Goal: Task Accomplishment & Management: Use online tool/utility

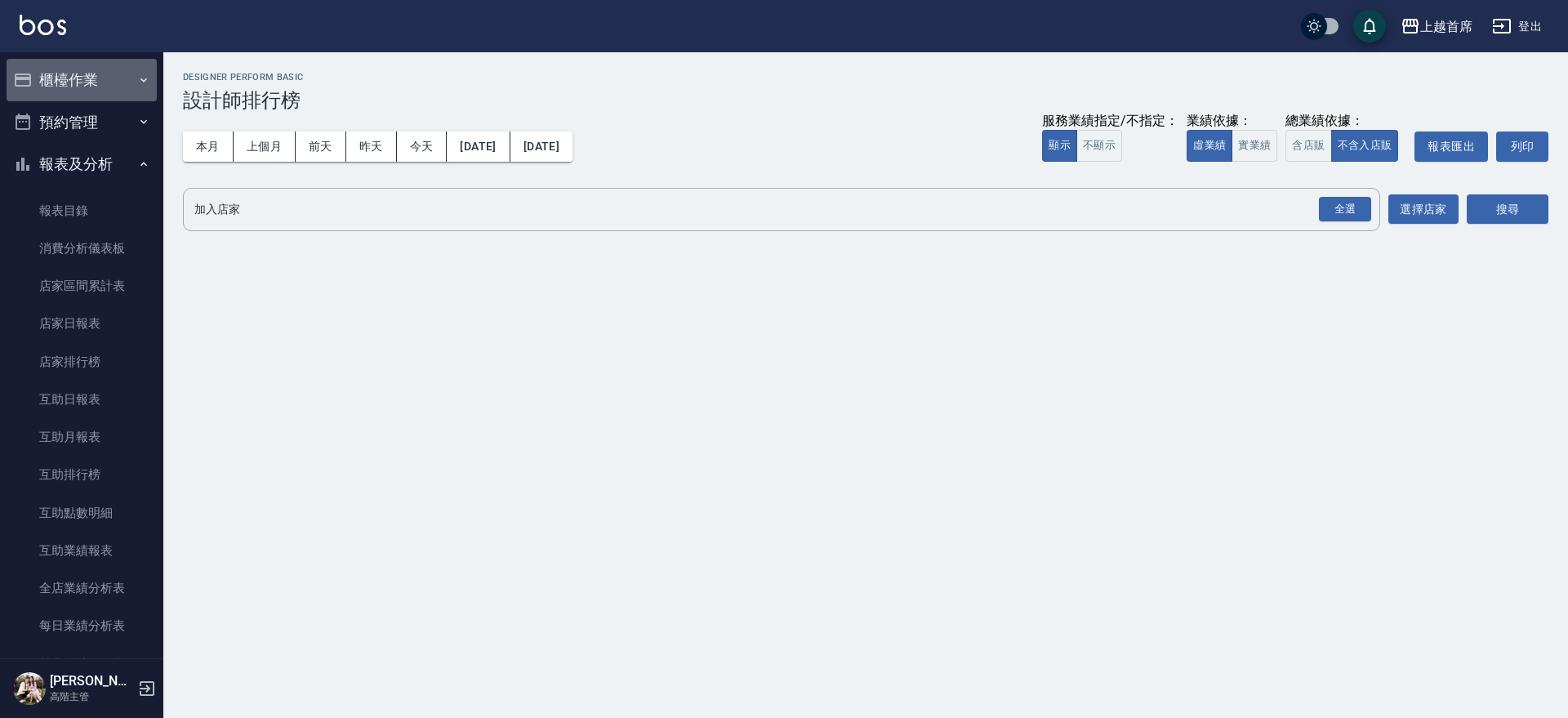
click at [113, 93] on button "櫃檯作業" at bounding box center [82, 80] width 150 height 43
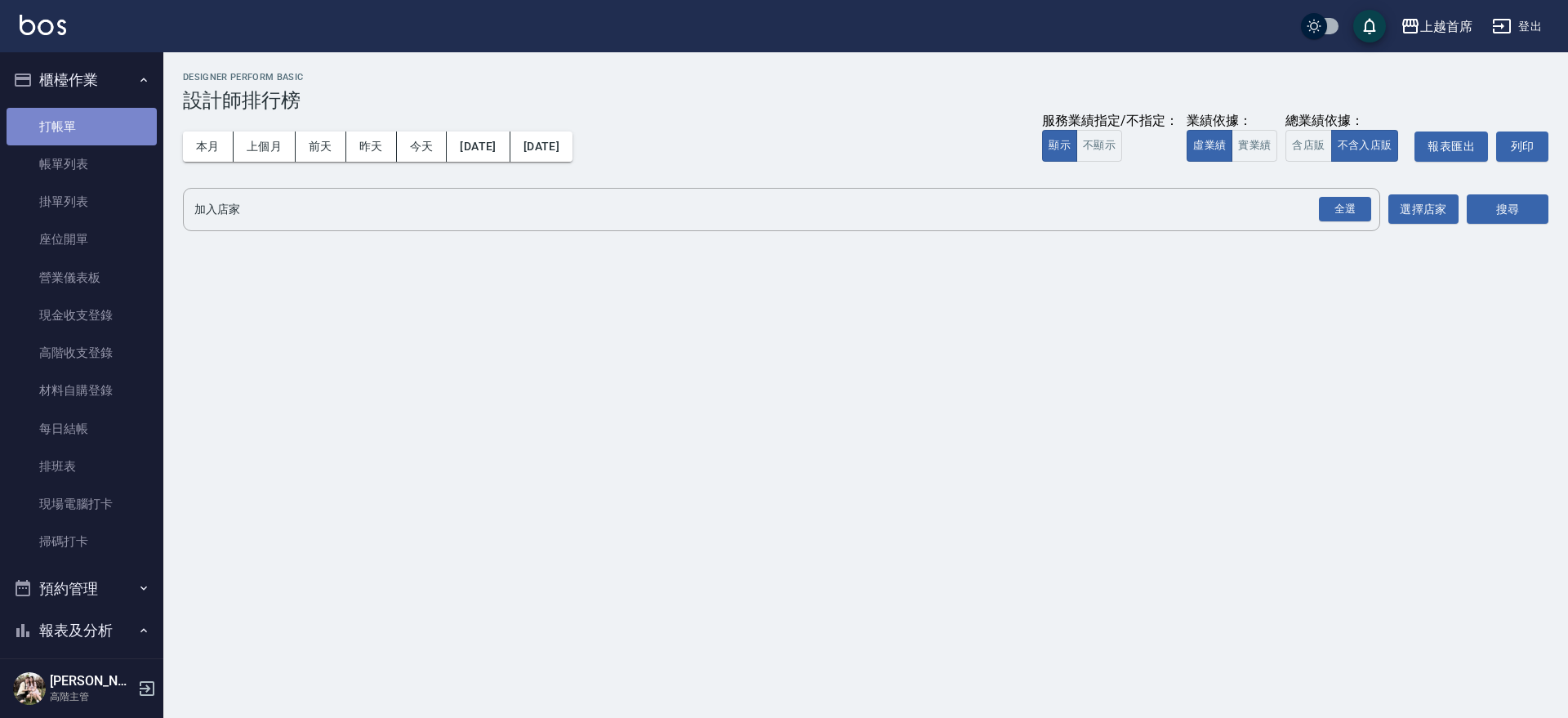
click at [101, 112] on link "打帳單" at bounding box center [82, 127] width 150 height 38
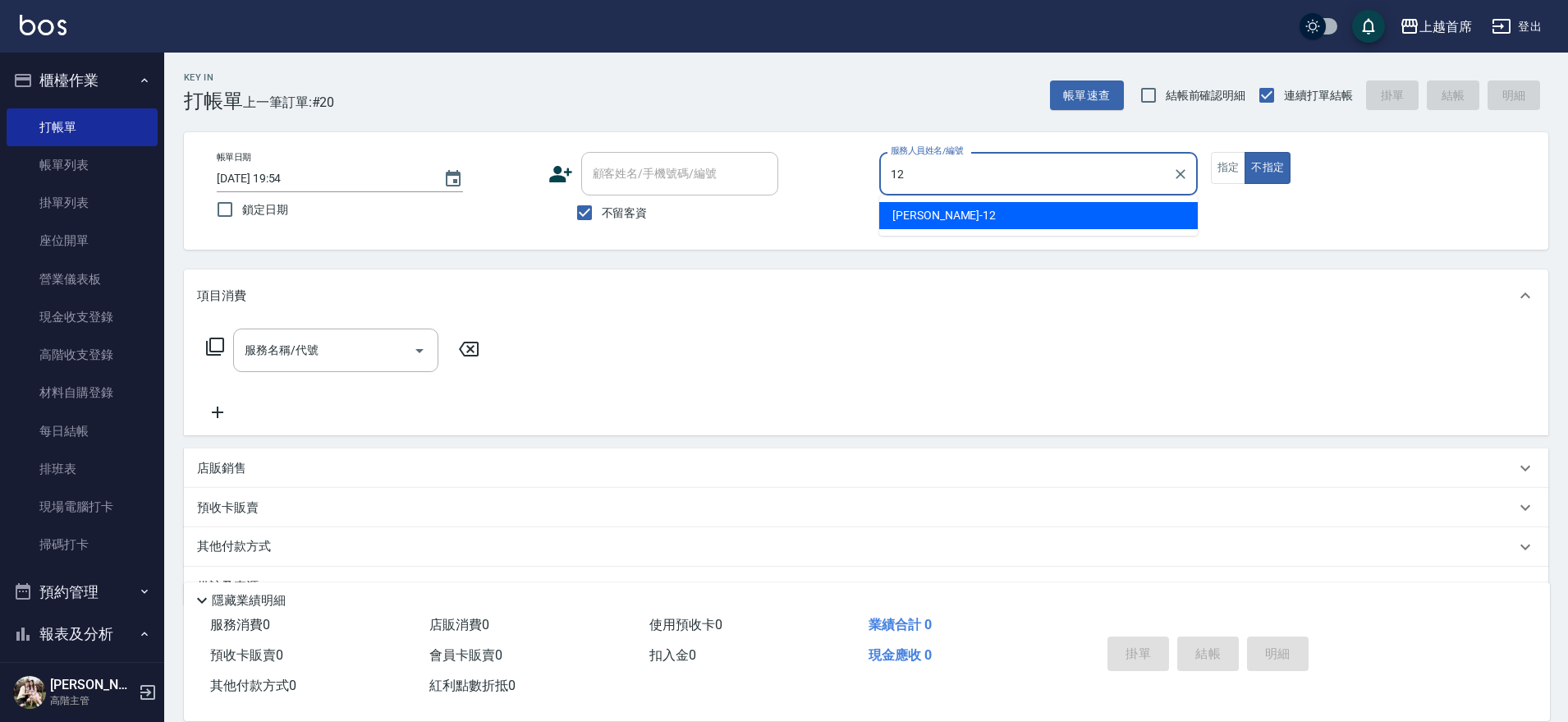
type input "[PERSON_NAME]-12"
type button "false"
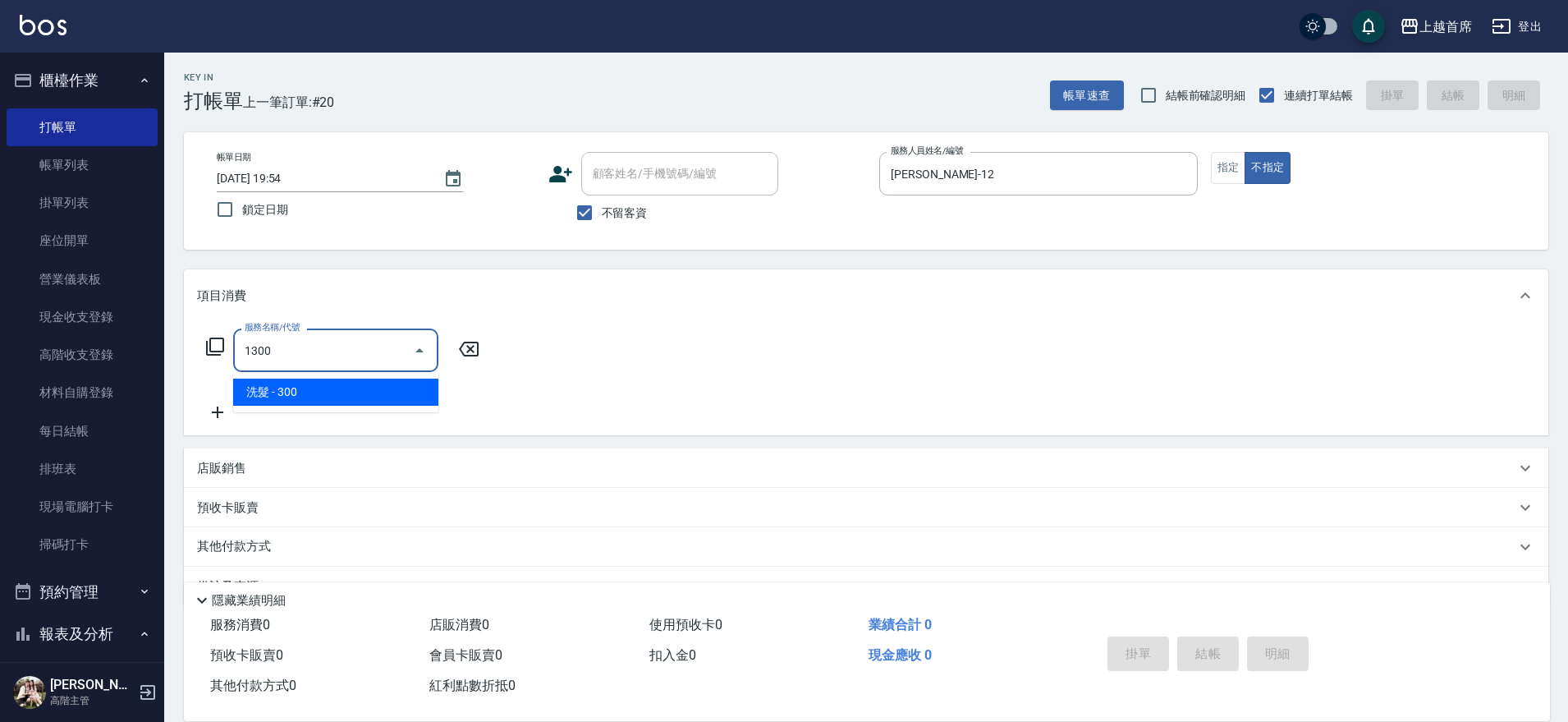
type input "洗髮(1300)"
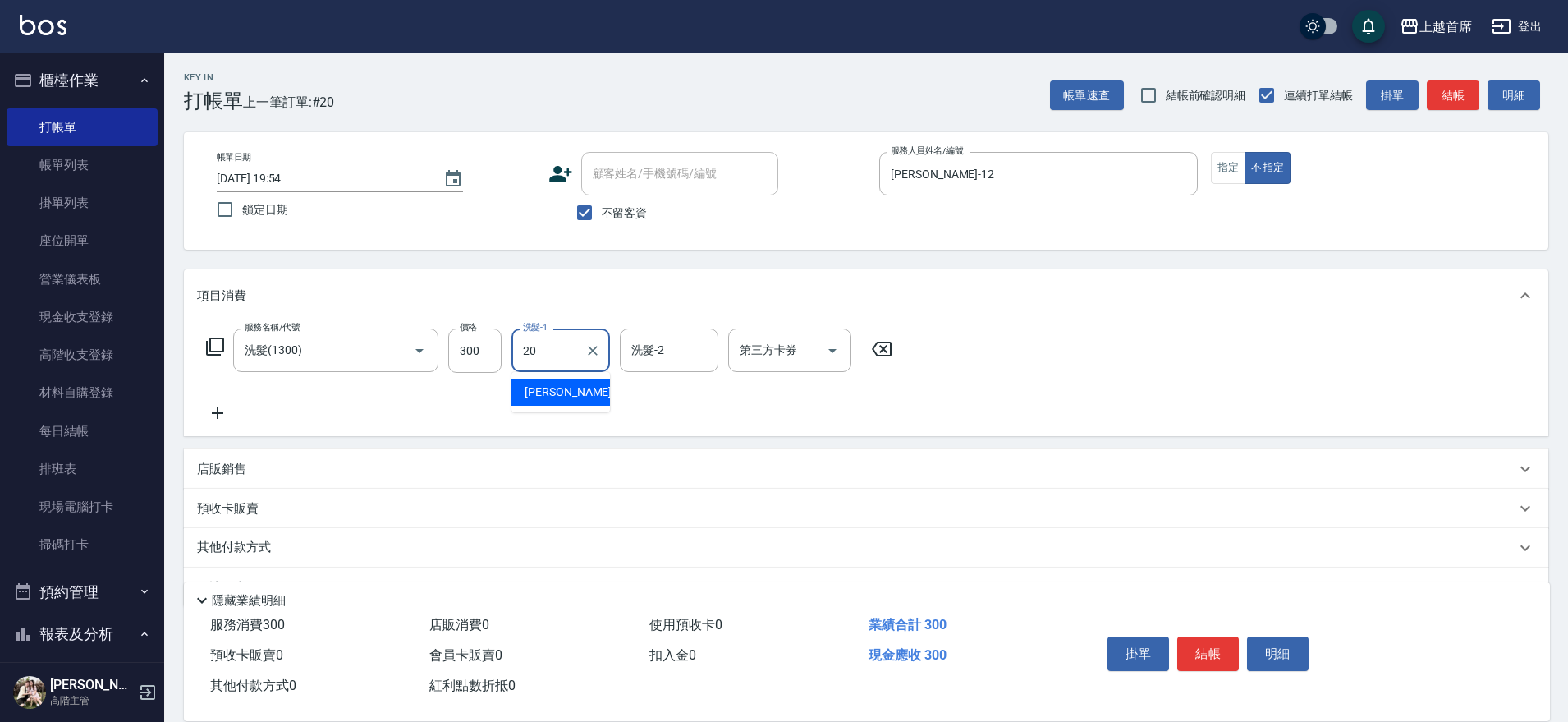
type input "[PERSON_NAME]-20"
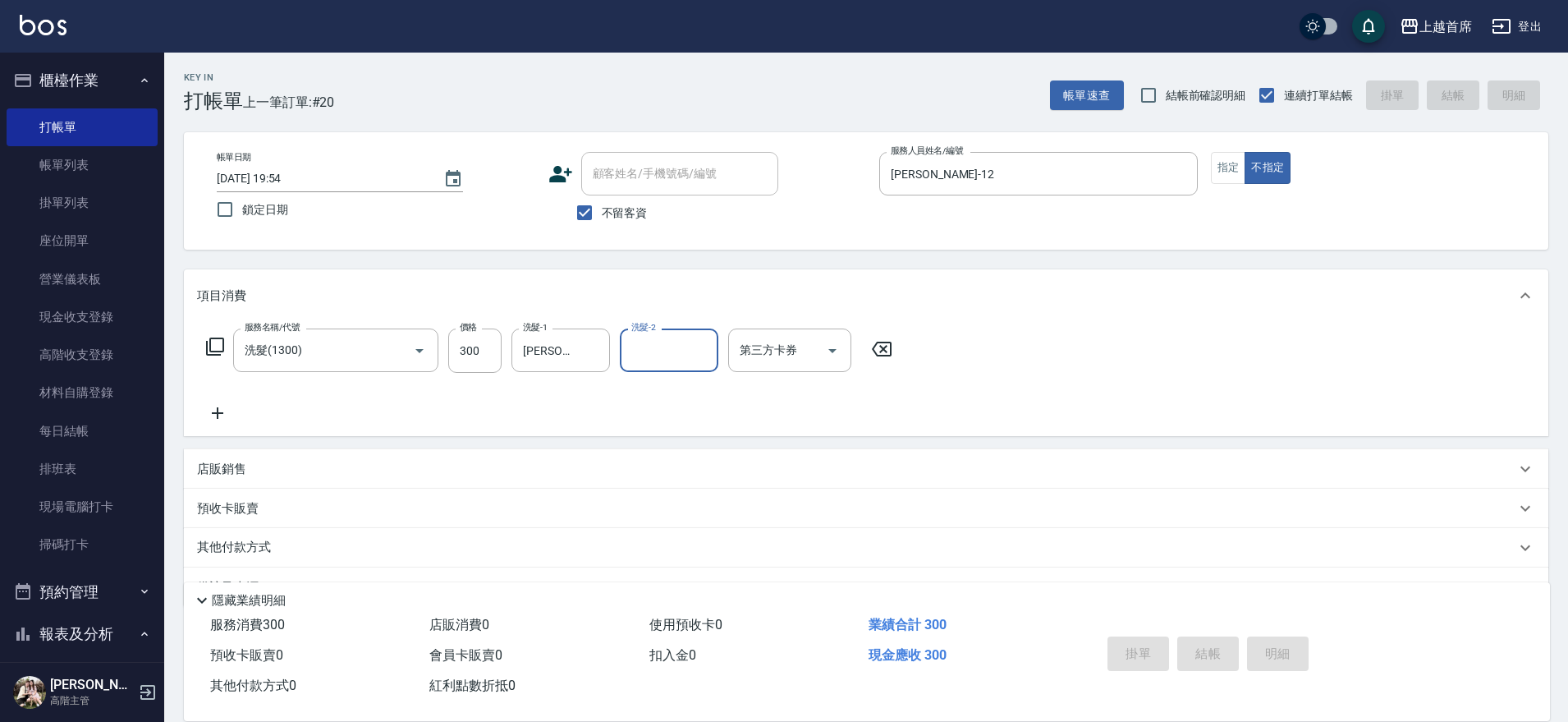
type input "[DATE] 19:55"
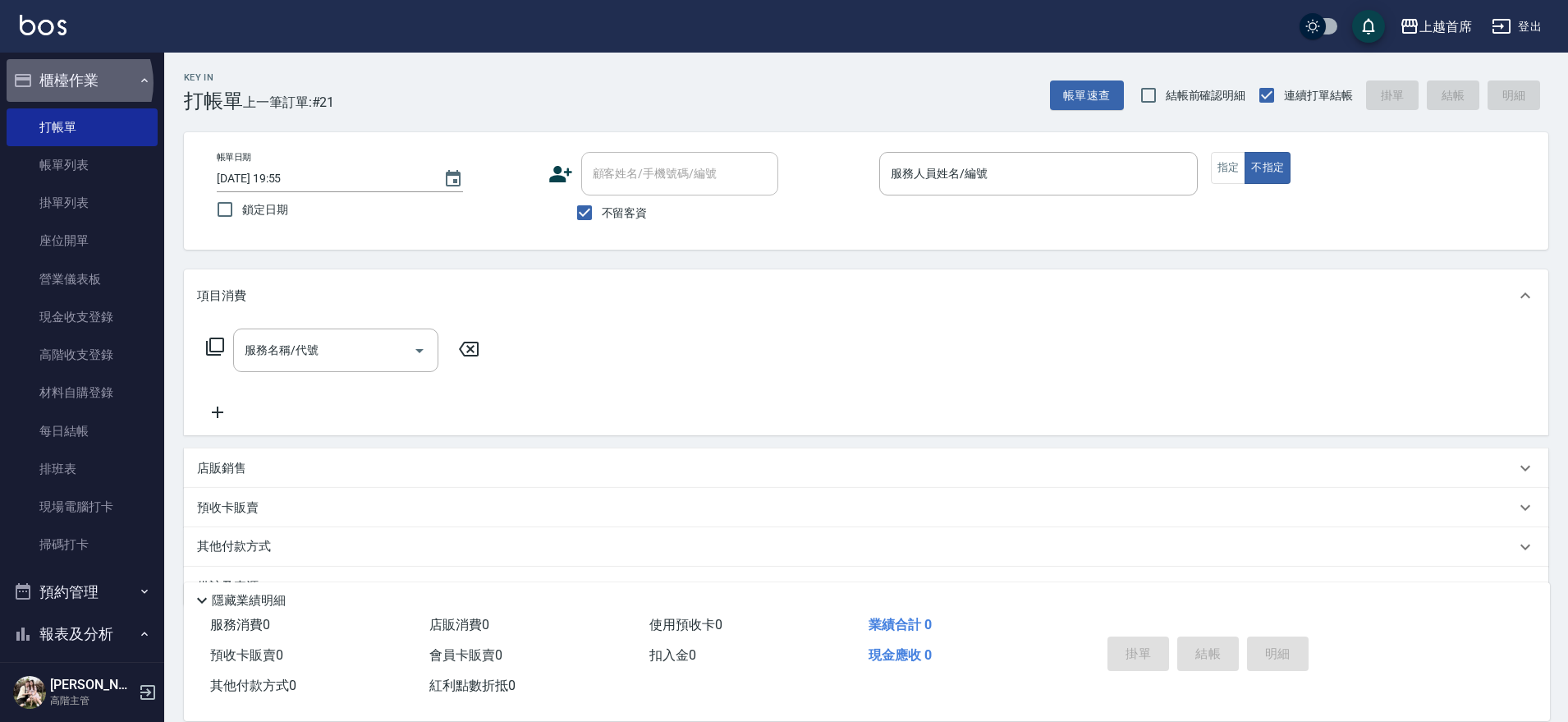
click at [69, 81] on button "櫃檯作業" at bounding box center [82, 80] width 151 height 43
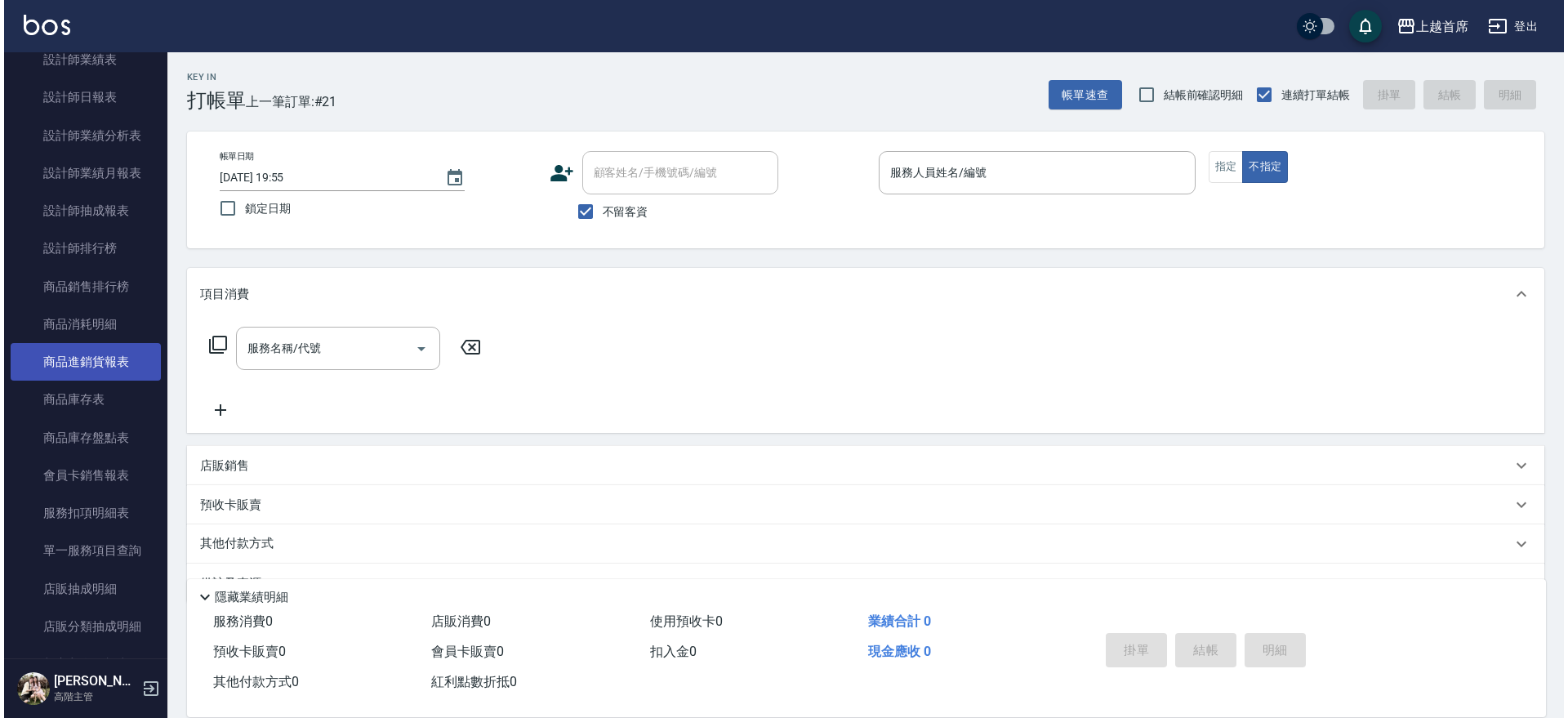
scroll to position [714, 0]
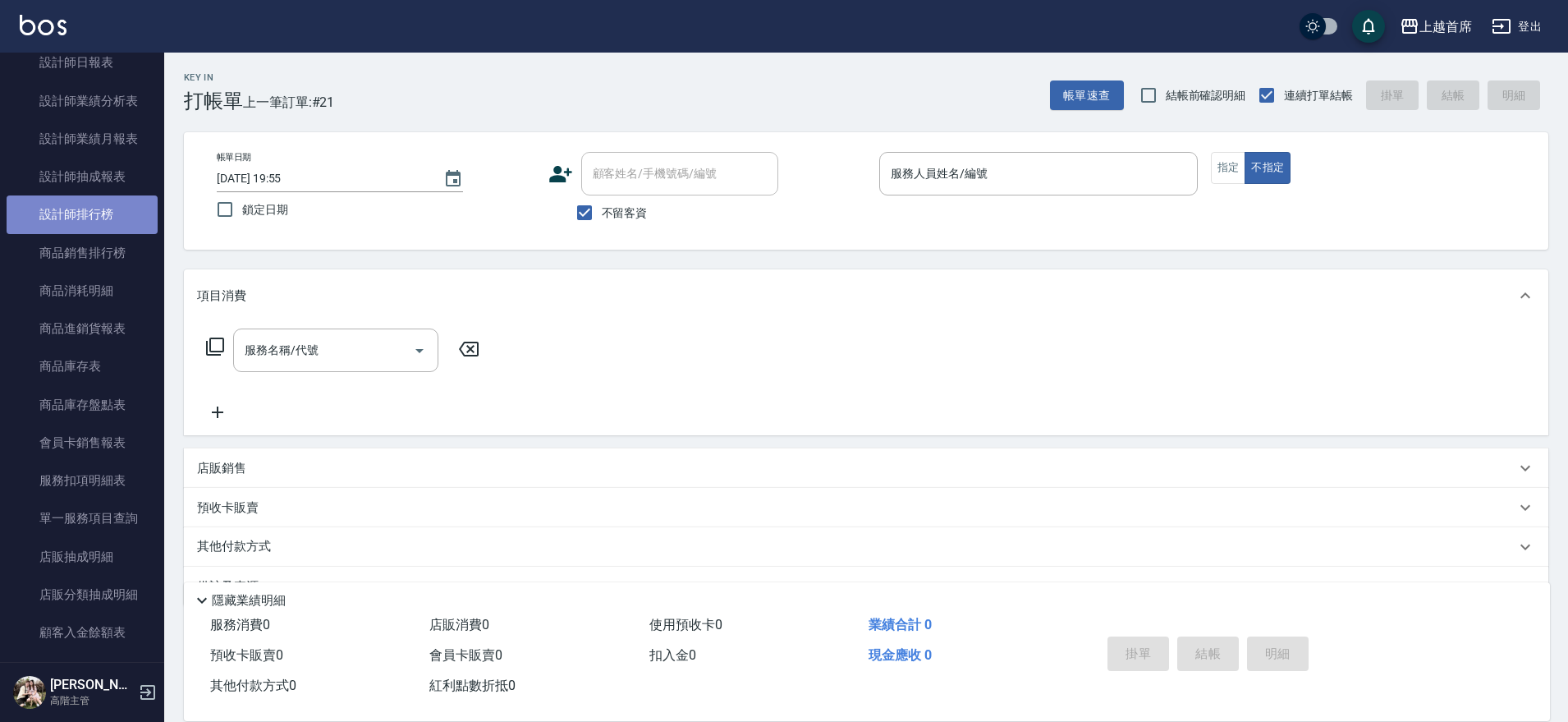
click at [116, 219] on link "設計師排行榜" at bounding box center [82, 215] width 151 height 38
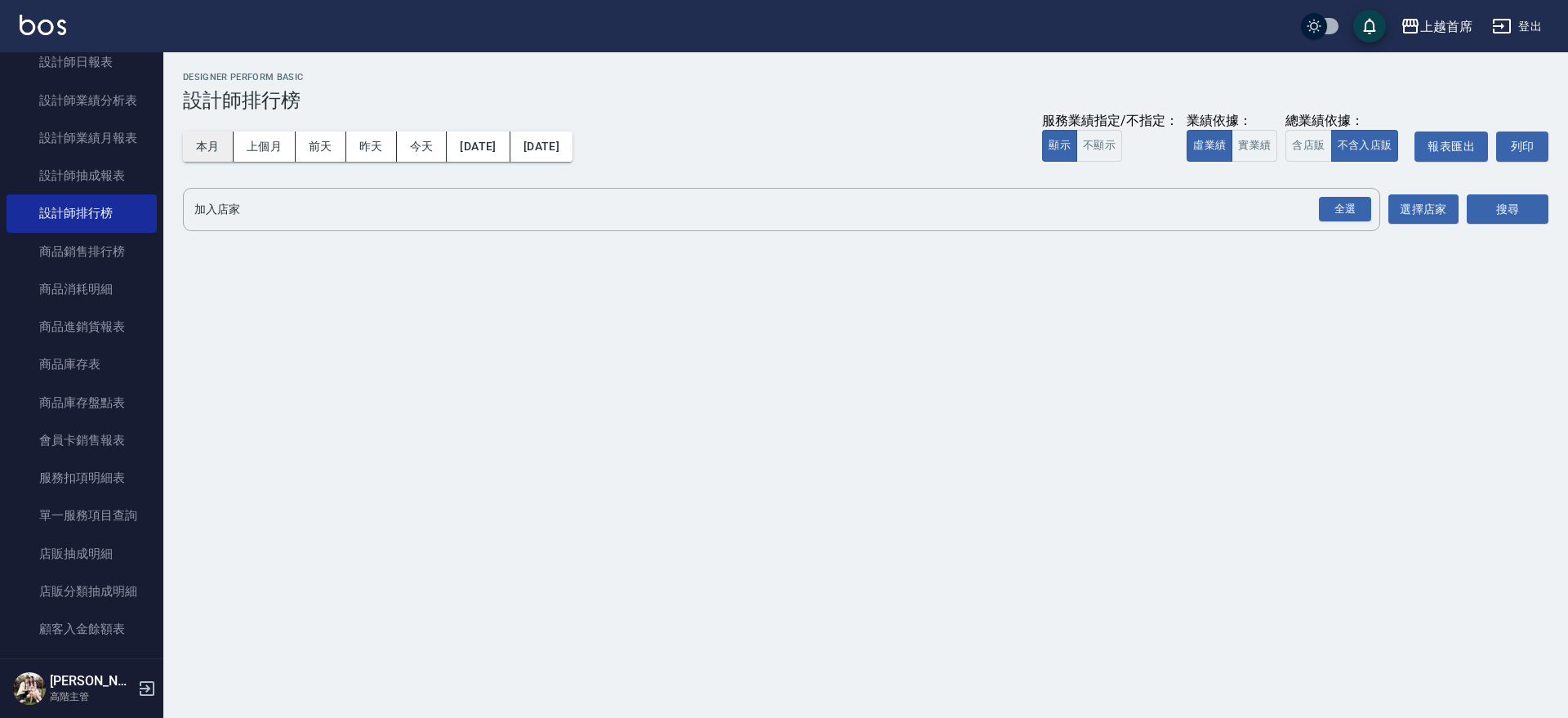
click at [221, 142] on button "本月" at bounding box center [208, 146] width 50 height 30
click at [1248, 138] on button "實業績" at bounding box center [1255, 146] width 46 height 32
click at [1303, 143] on button "含店販" at bounding box center [1309, 146] width 46 height 32
drag, startPoint x: 1351, startPoint y: 201, endPoint x: 1351, endPoint y: 209, distance: 8.0
click at [1349, 203] on div "全選" at bounding box center [1345, 209] width 52 height 26
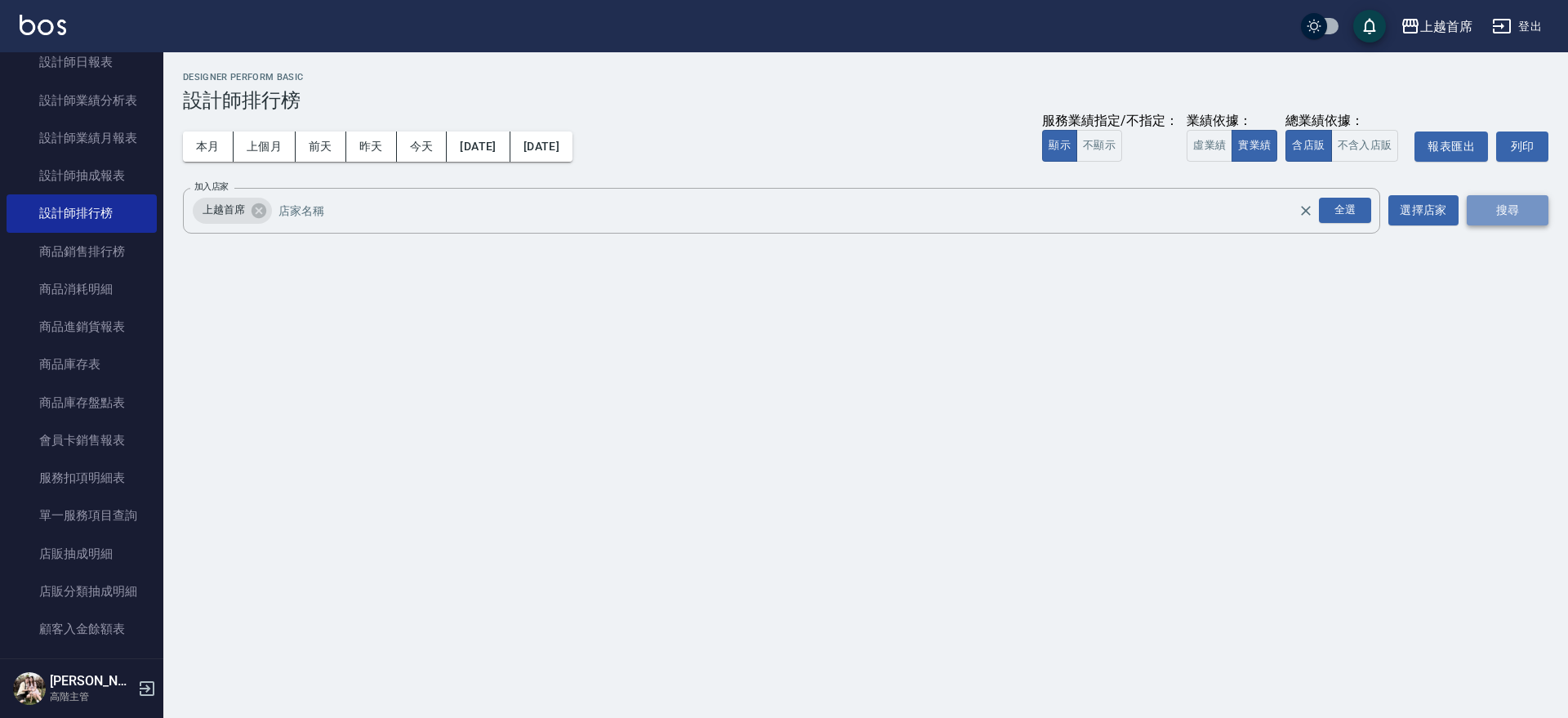
click at [1507, 214] on button "搜尋" at bounding box center [1507, 211] width 82 height 30
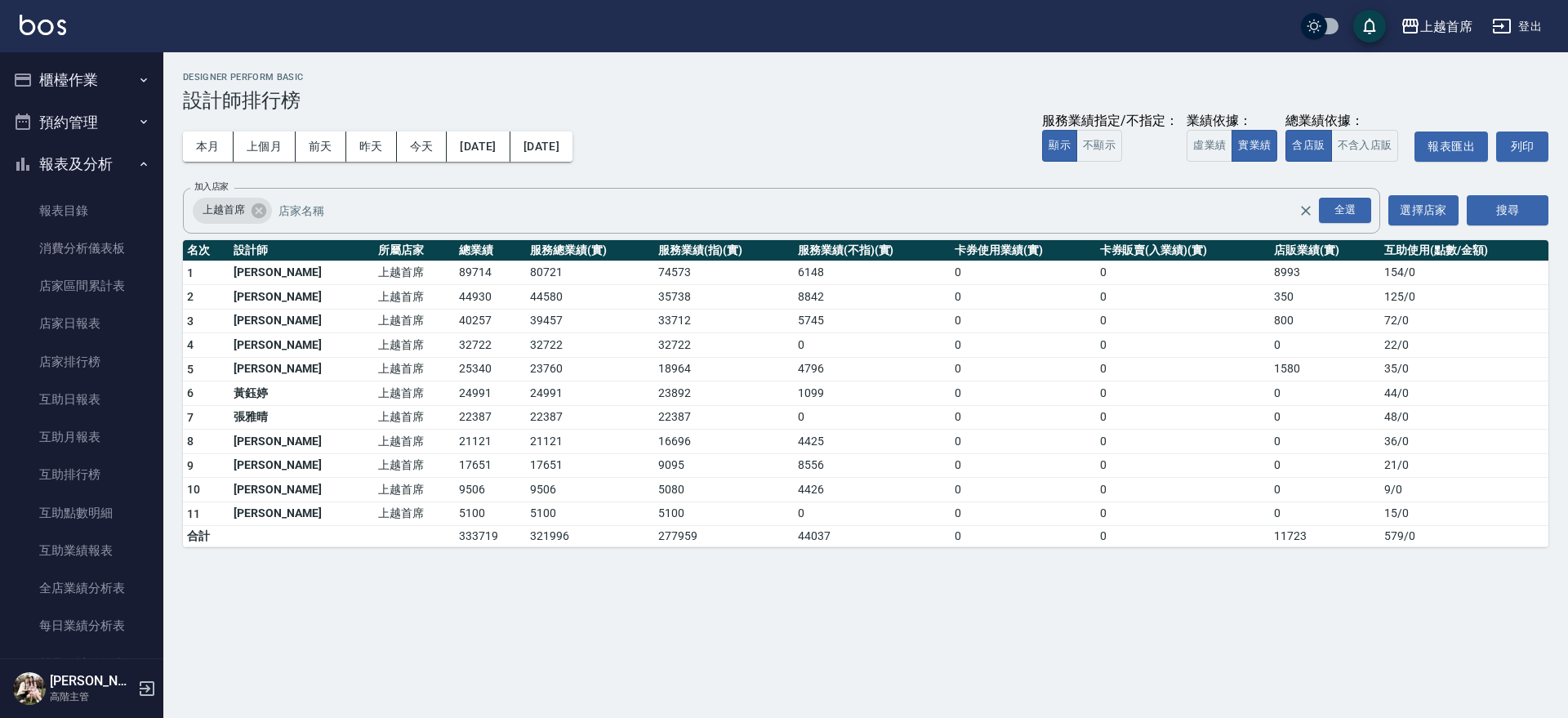
click at [98, 79] on button "櫃檯作業" at bounding box center [82, 80] width 150 height 43
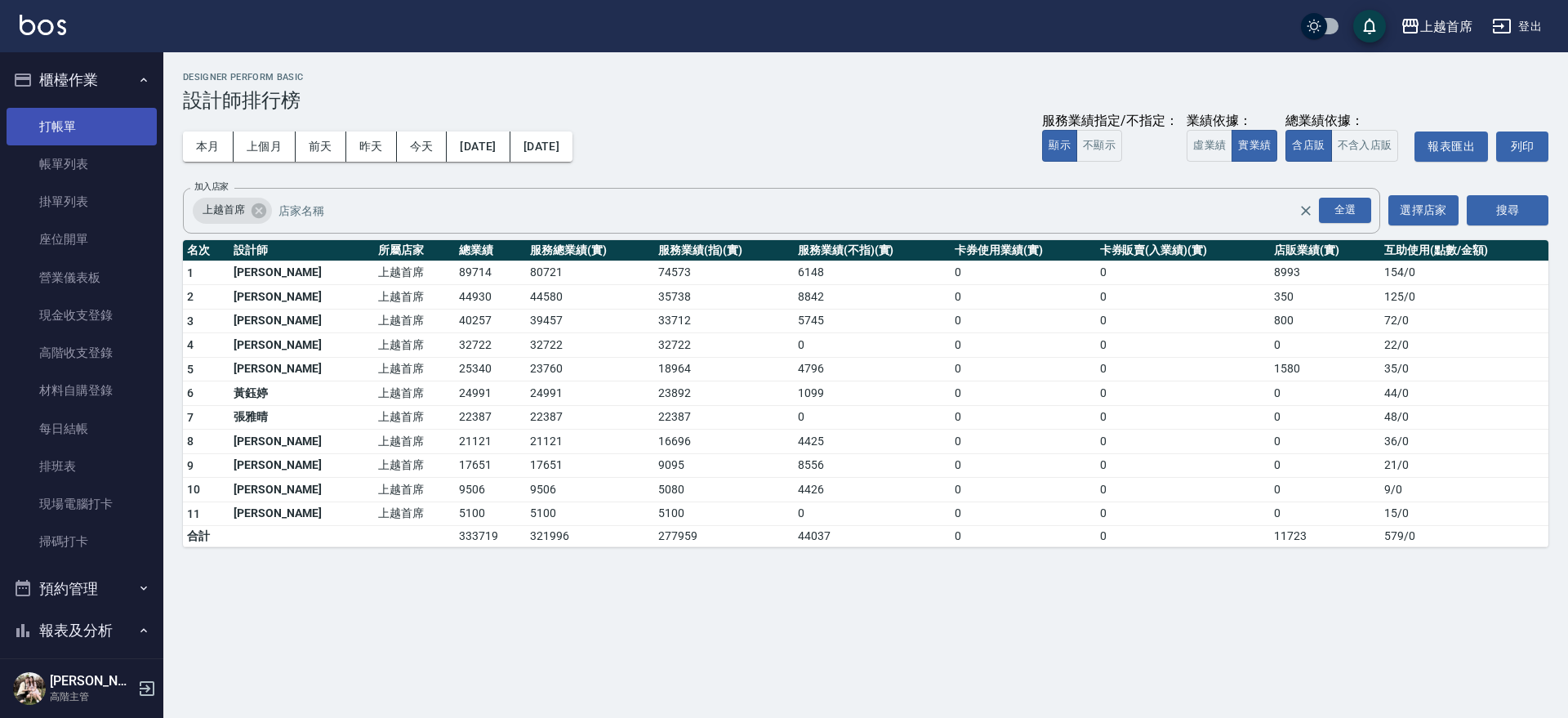
click at [93, 129] on link "打帳單" at bounding box center [82, 127] width 150 height 38
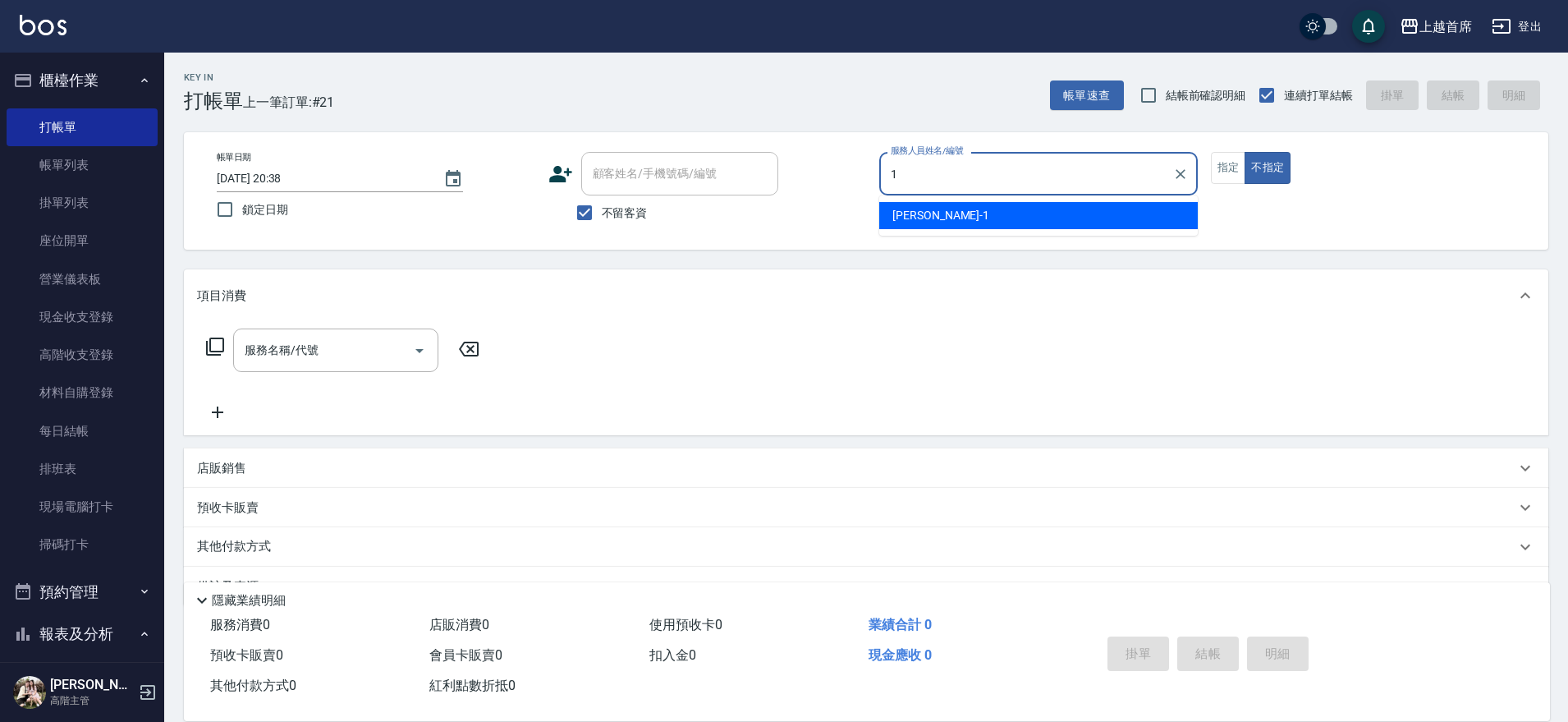
type input "[PERSON_NAME]-1"
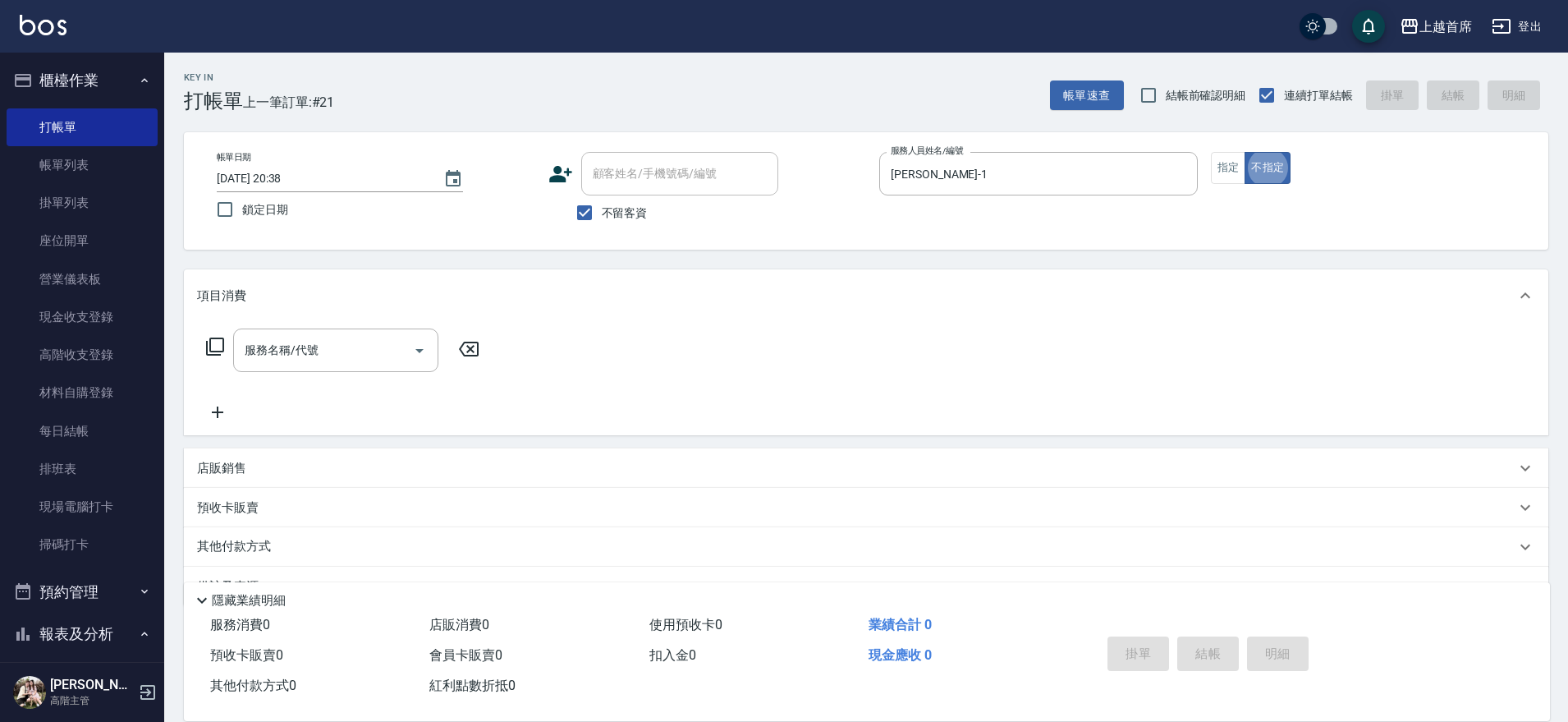
type button "false"
click at [1229, 130] on div "Key In 打帳單 上一筆訂單:#21 帳單速查 結帳前確認明細 連續打單結帳 掛單 結帳 明細 帳單日期 [DATE] 20:38 鎖定日期 顧客姓名/手…" at bounding box center [866, 408] width 1404 height 711
click at [1227, 160] on button "指定" at bounding box center [1228, 168] width 35 height 32
click at [344, 333] on div "服務名稱/代號" at bounding box center [335, 350] width 205 height 44
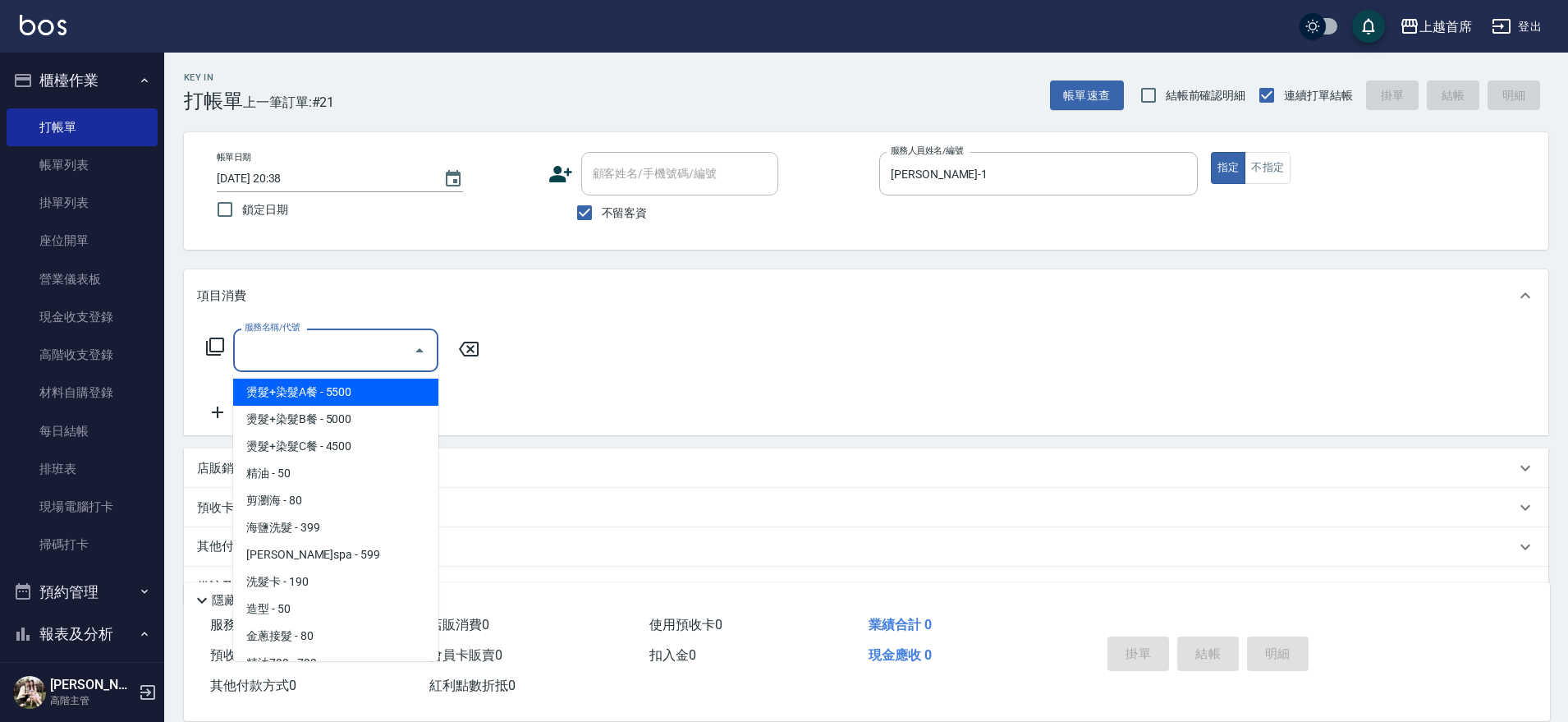
type input "4"
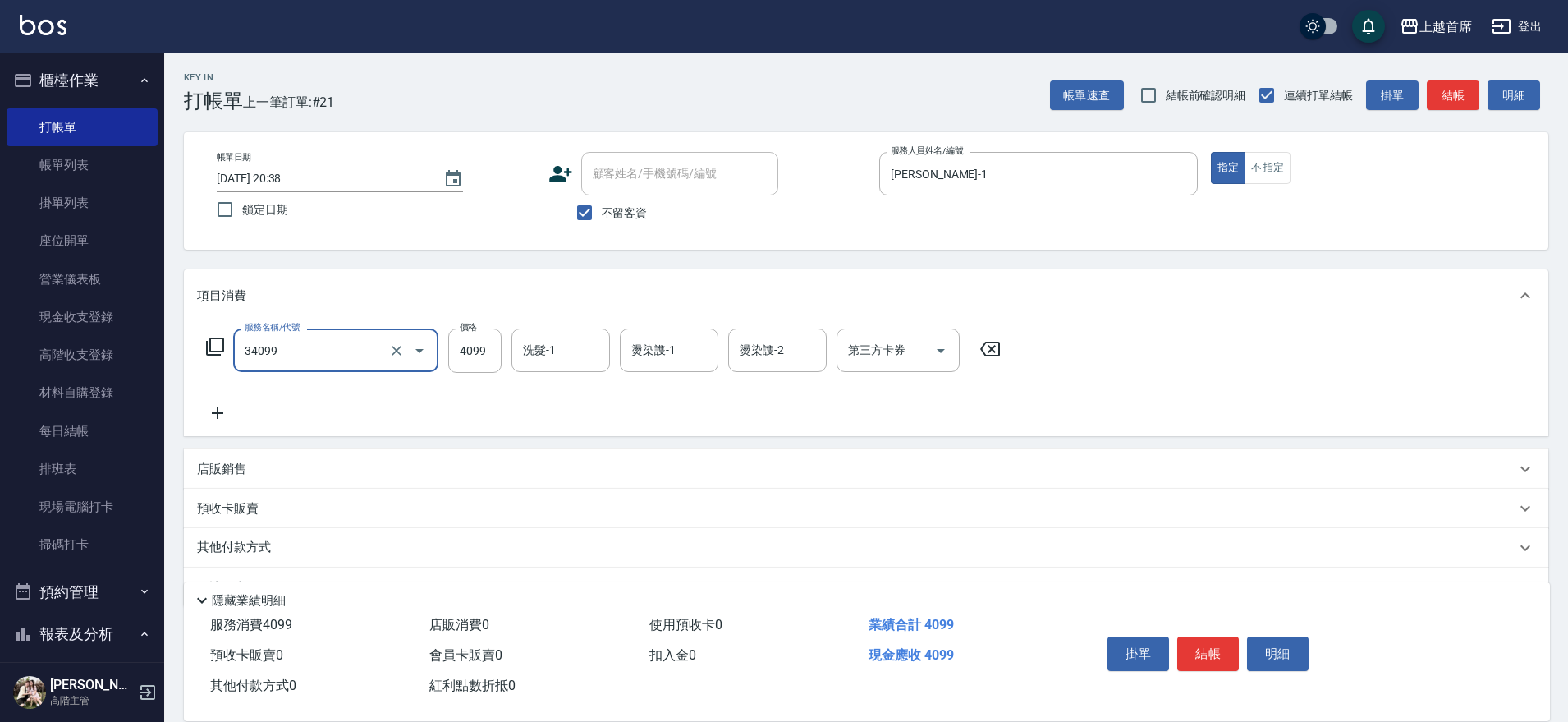
type input "燙髮A餐(34099)"
type input "3500"
type input "[PERSON_NAME]-16"
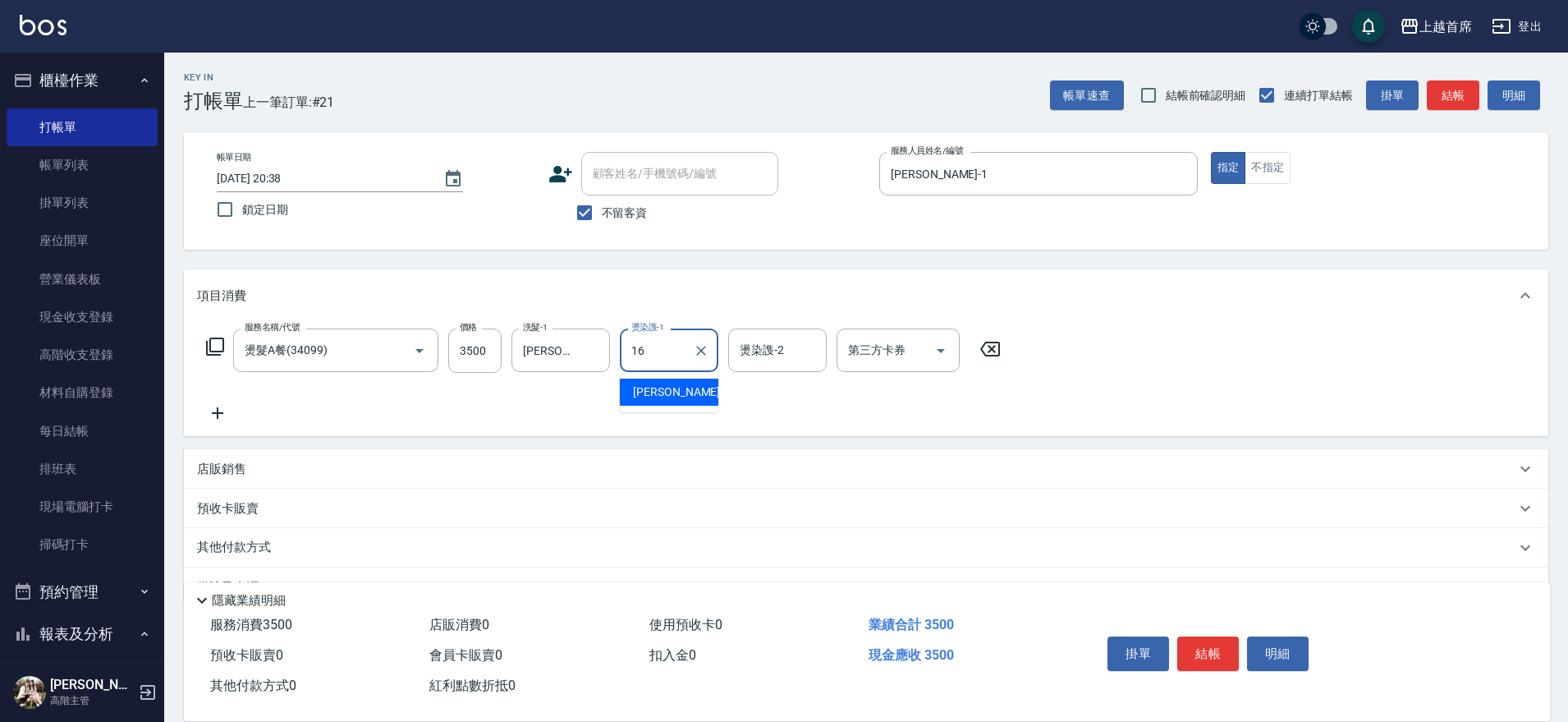
type input "[PERSON_NAME]-16"
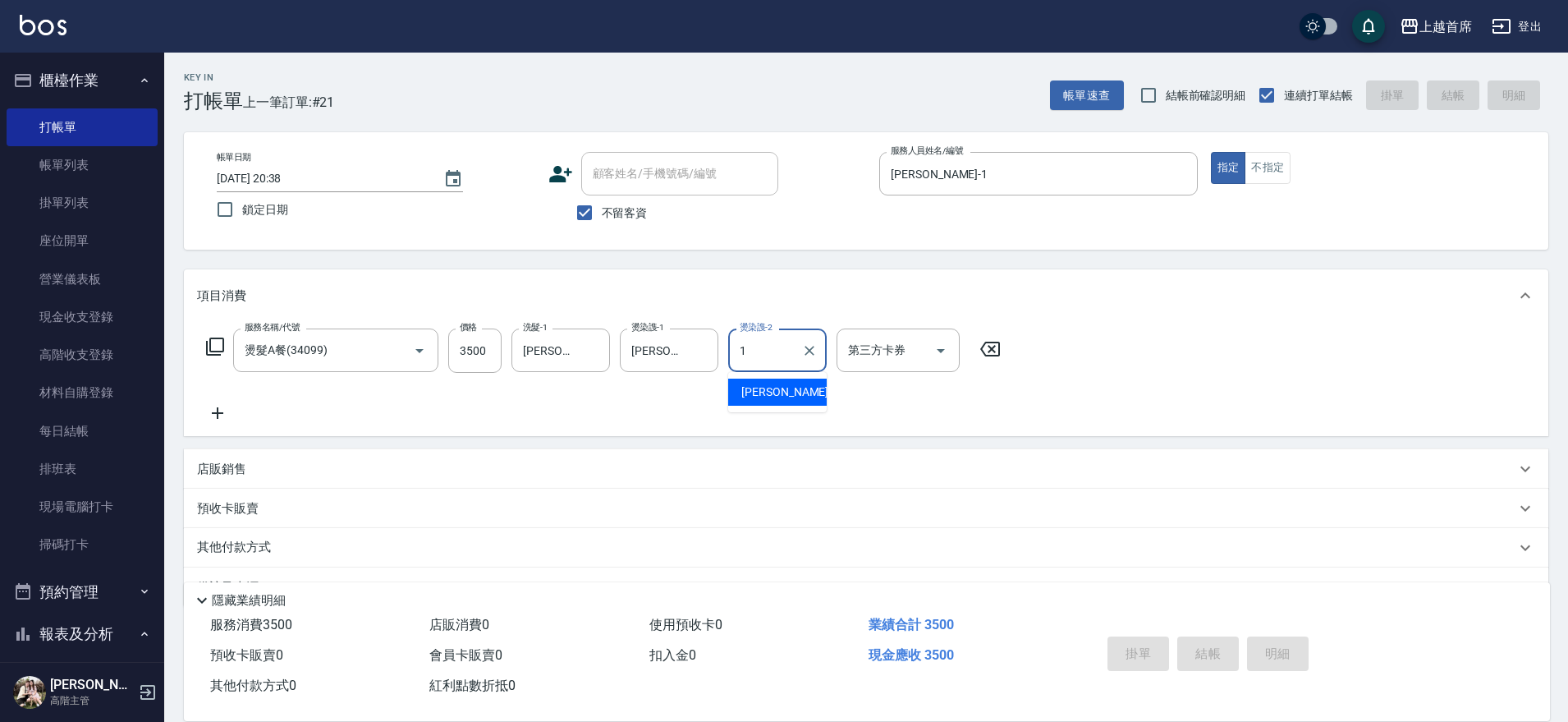
type input "18"
type input "[DATE] 20:39"
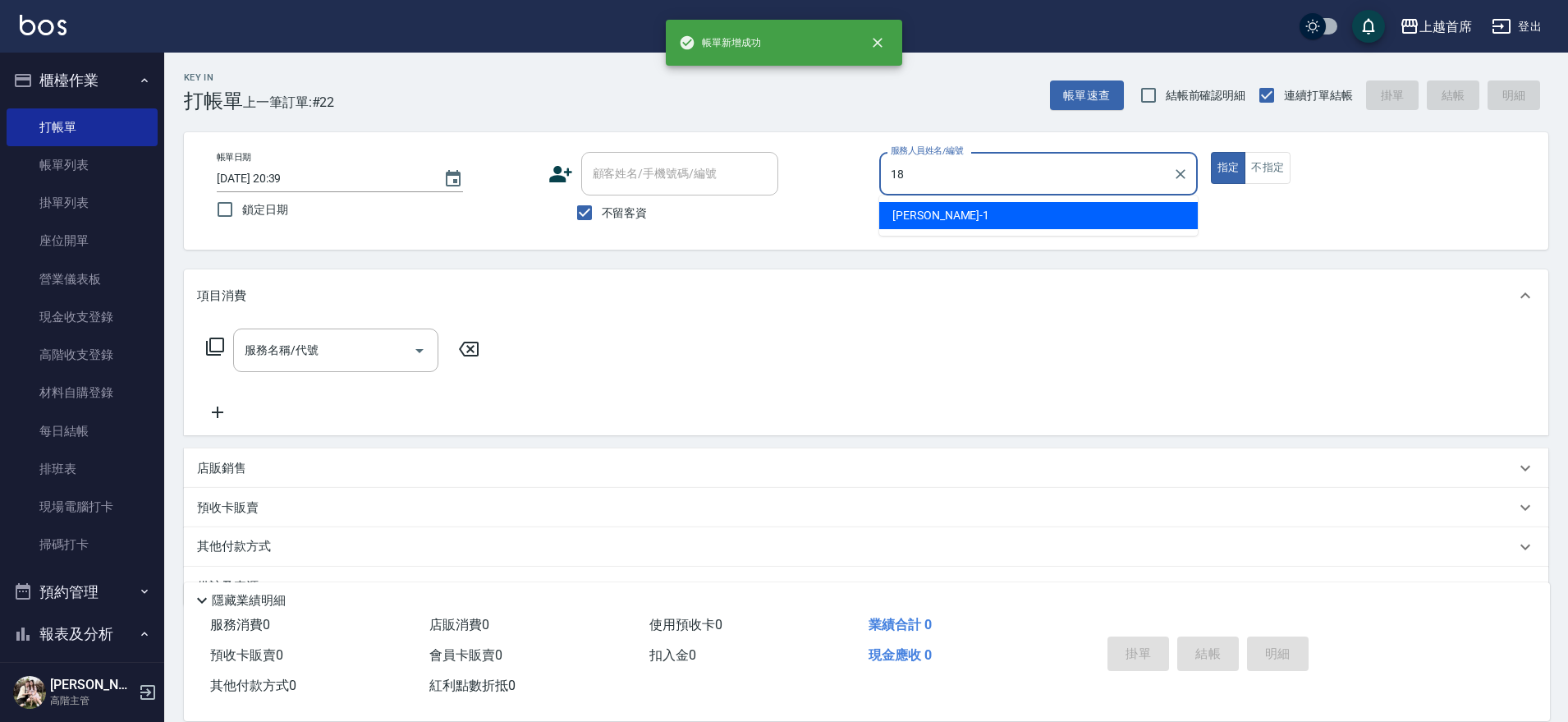
type input "Linda-18"
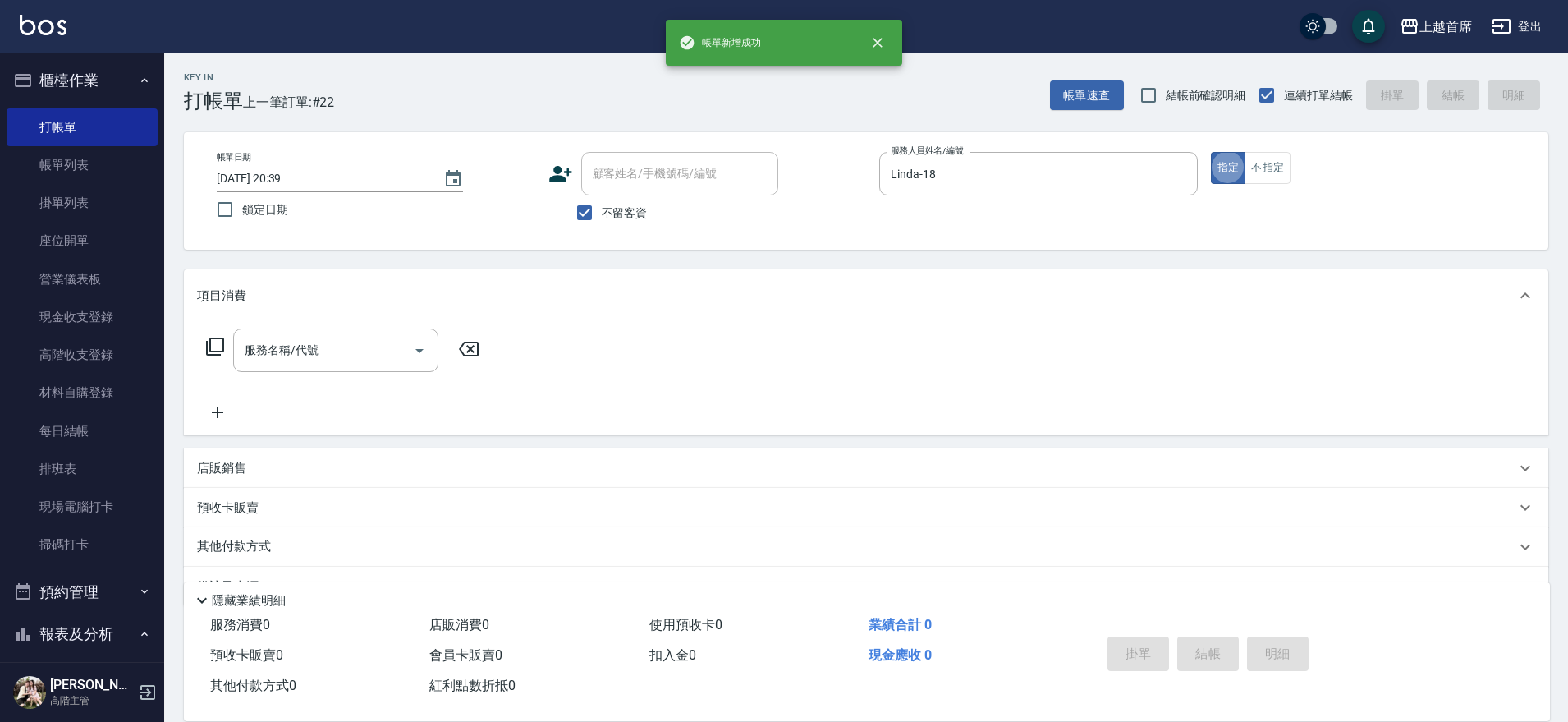
type button "true"
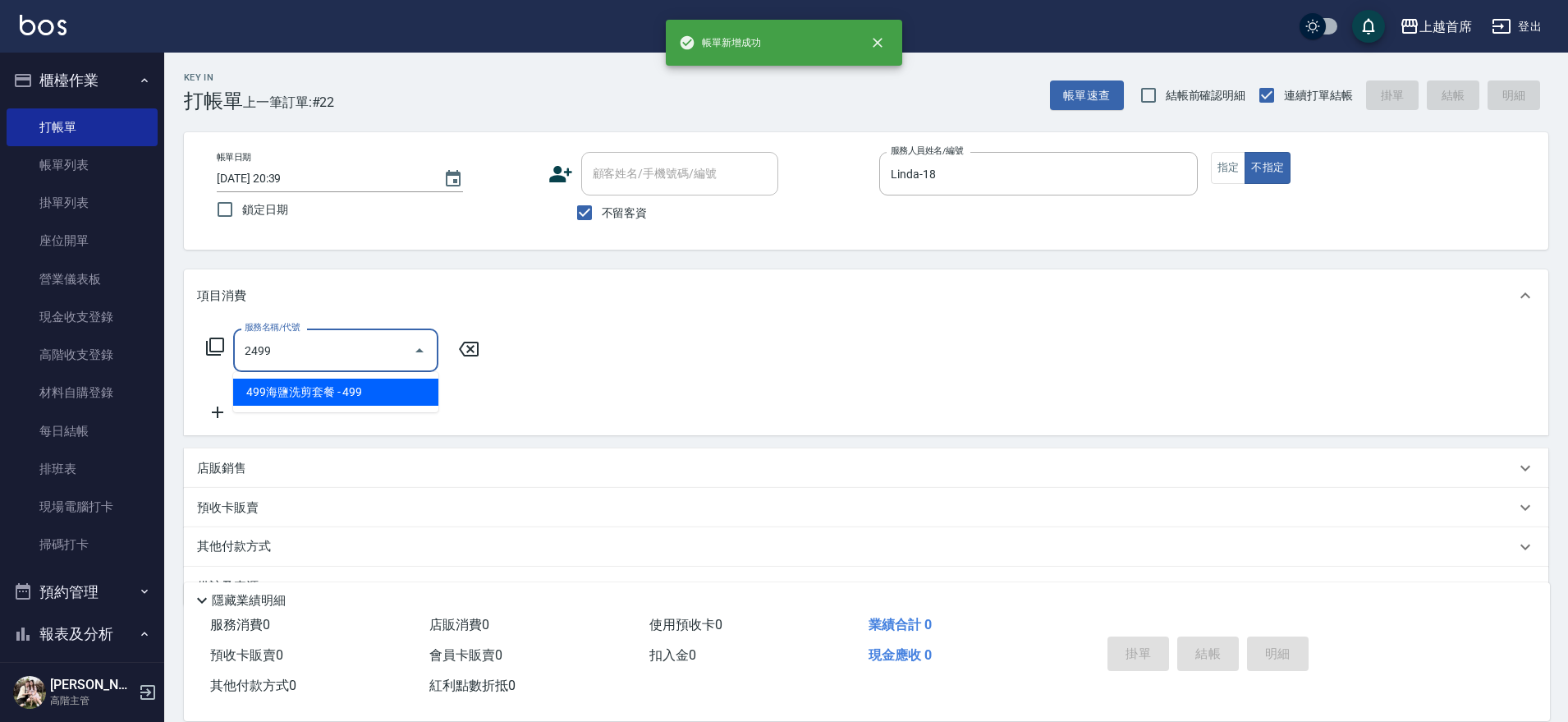
type input "499海鹽洗剪套餐(2499)"
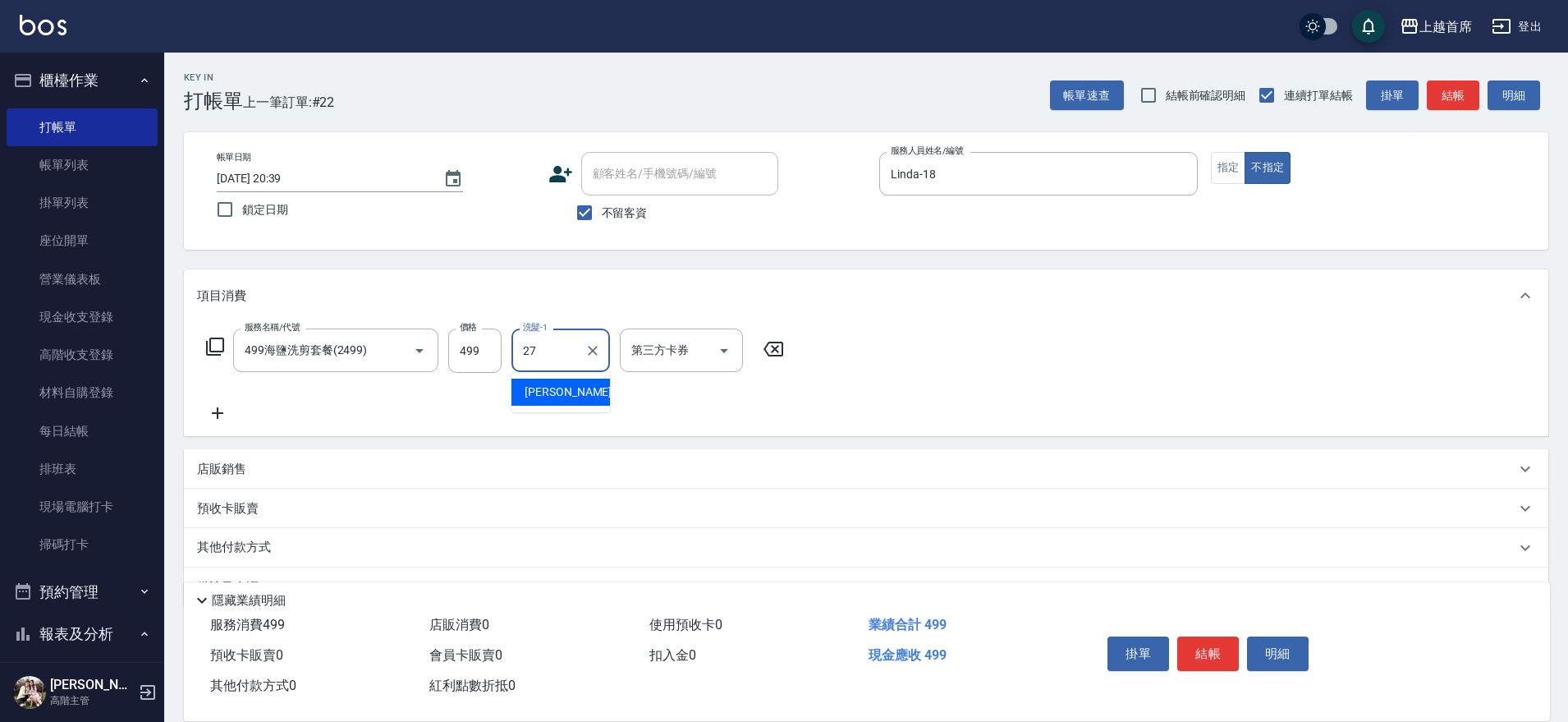
type input "[PERSON_NAME]-27"
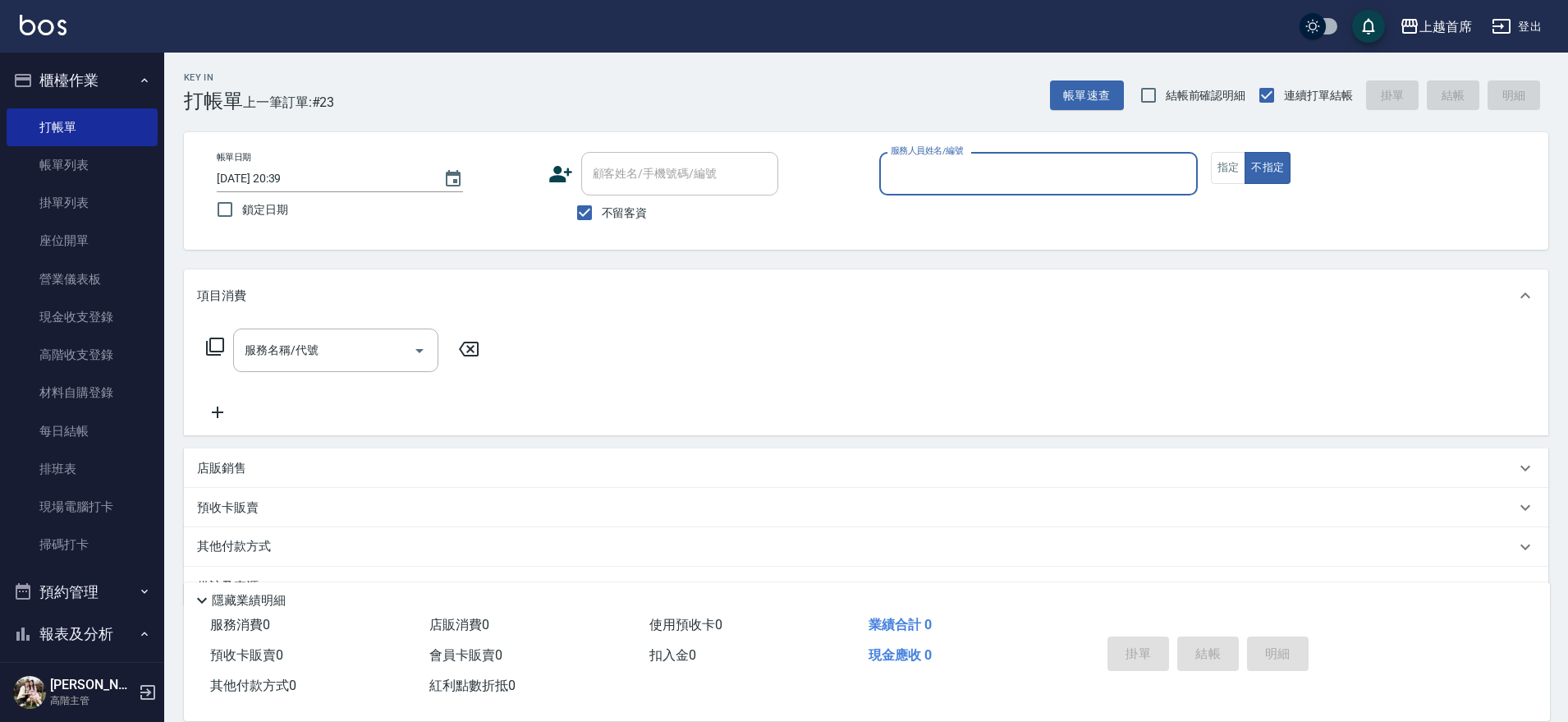
click at [102, 62] on button "櫃檯作業" at bounding box center [82, 80] width 151 height 43
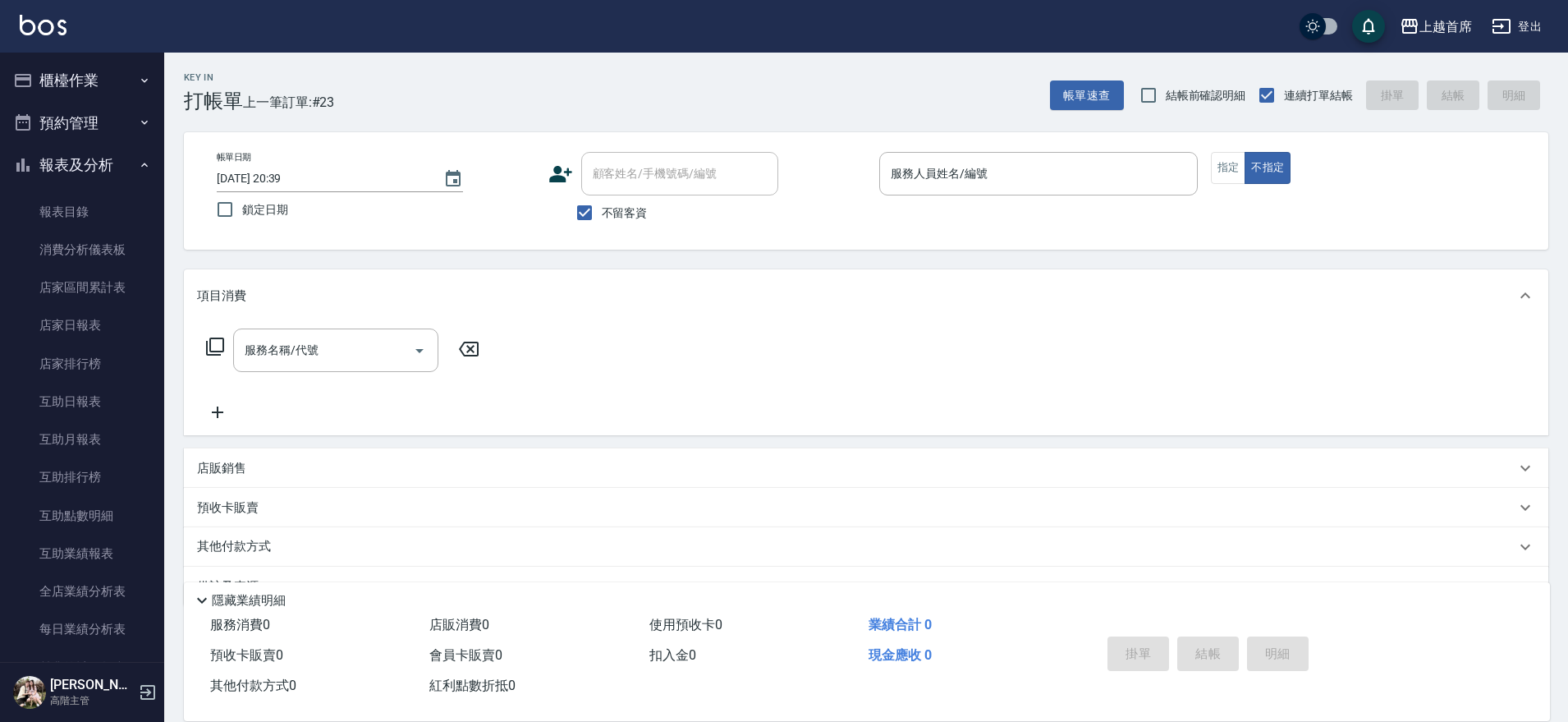
click at [138, 161] on icon "button" at bounding box center [144, 165] width 13 height 13
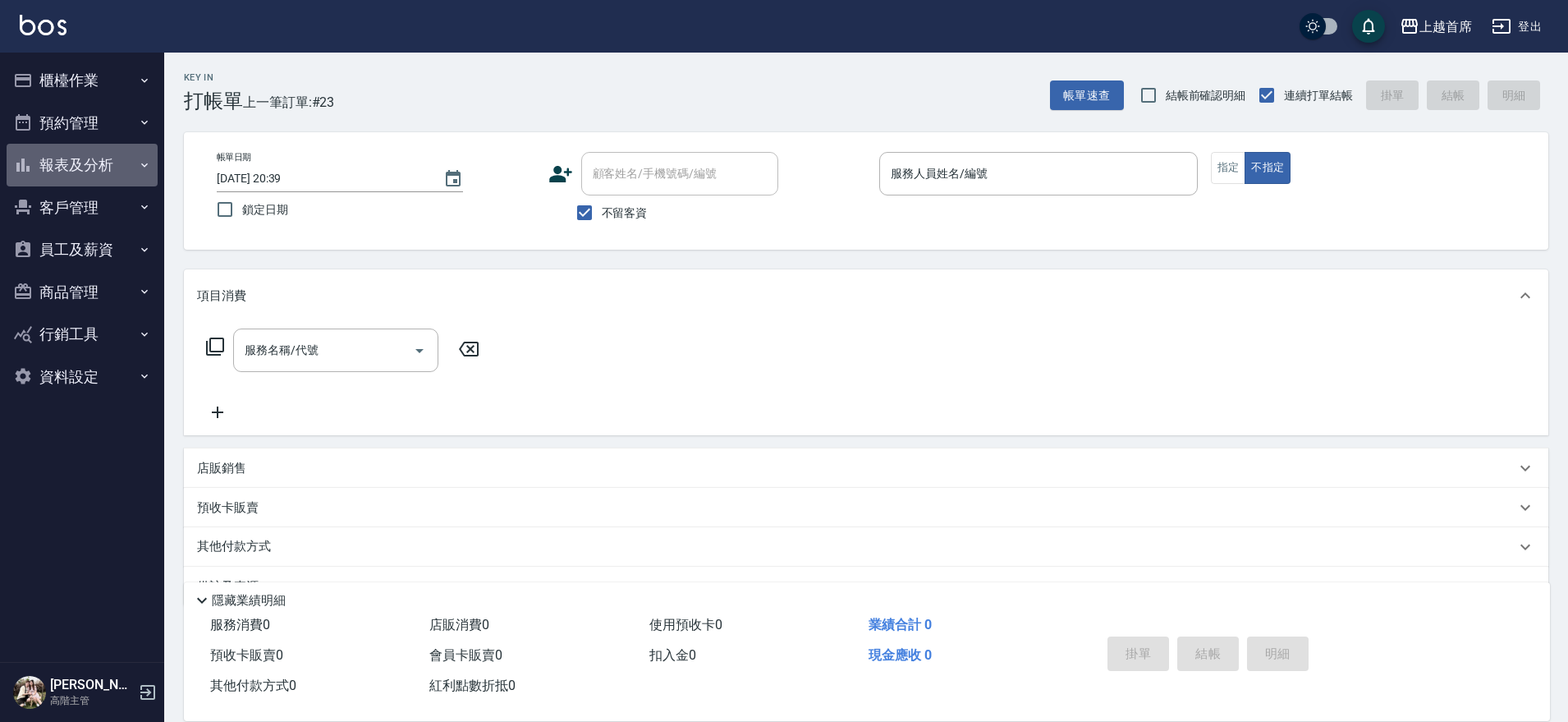
click at [132, 161] on button "報表及分析" at bounding box center [82, 164] width 151 height 43
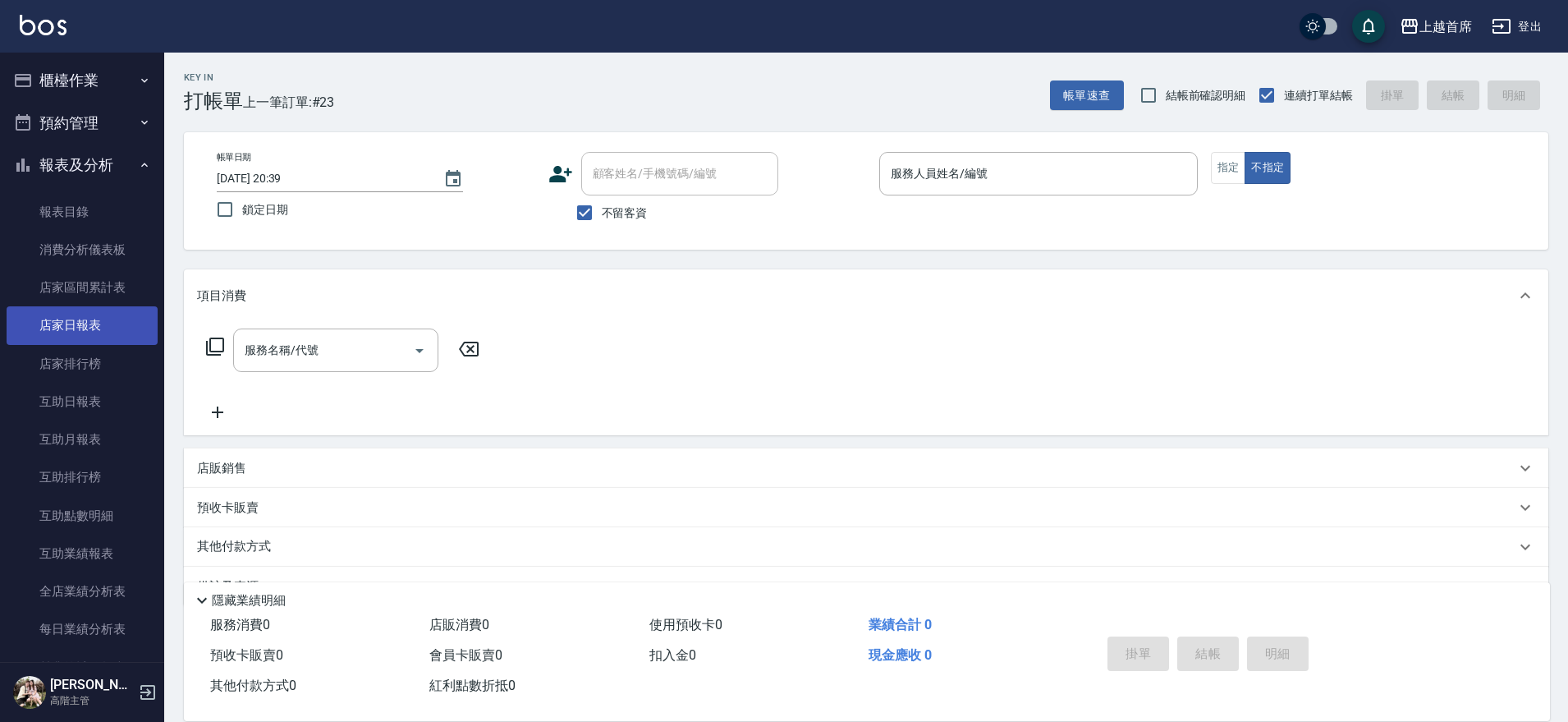
click at [95, 315] on link "店家日報表" at bounding box center [82, 326] width 151 height 38
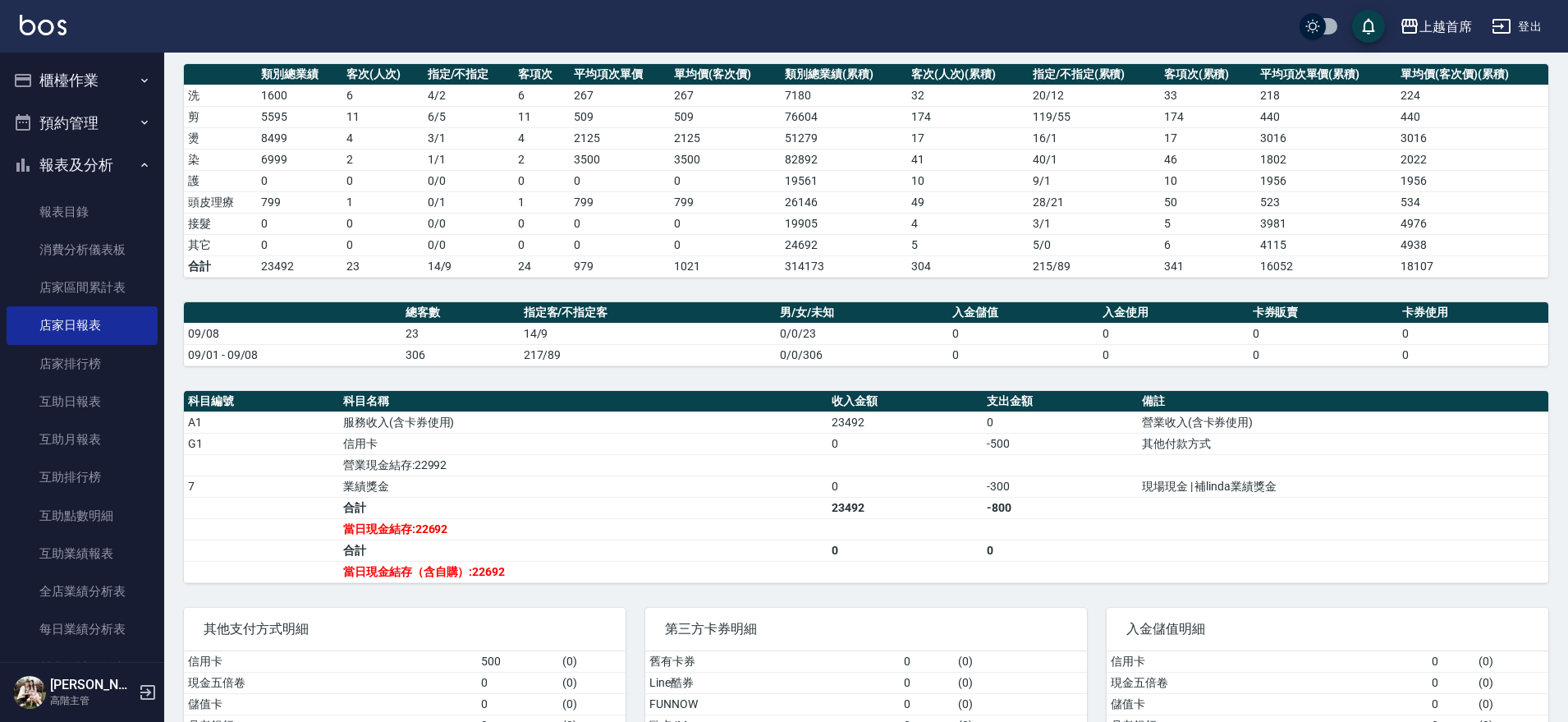
scroll to position [343, 0]
